Goal: Obtain resource: Obtain resource

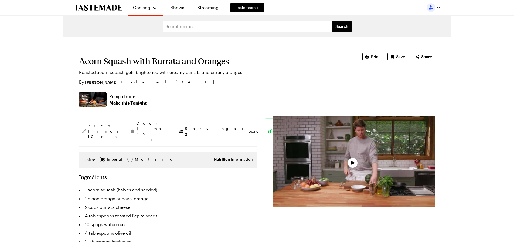
type textarea "x"
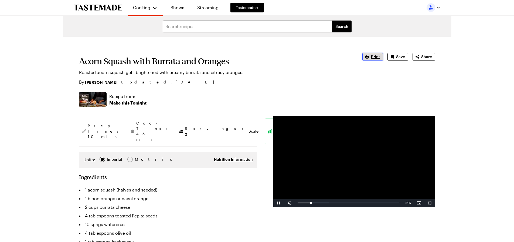
click at [370, 54] on icon "button" at bounding box center [367, 56] width 5 height 5
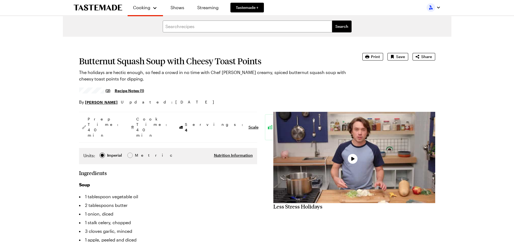
type textarea "x"
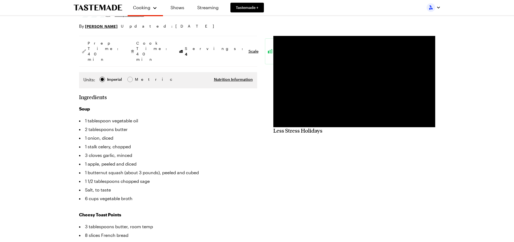
scroll to position [81, 0]
